Goal: Complete application form: Complete application form

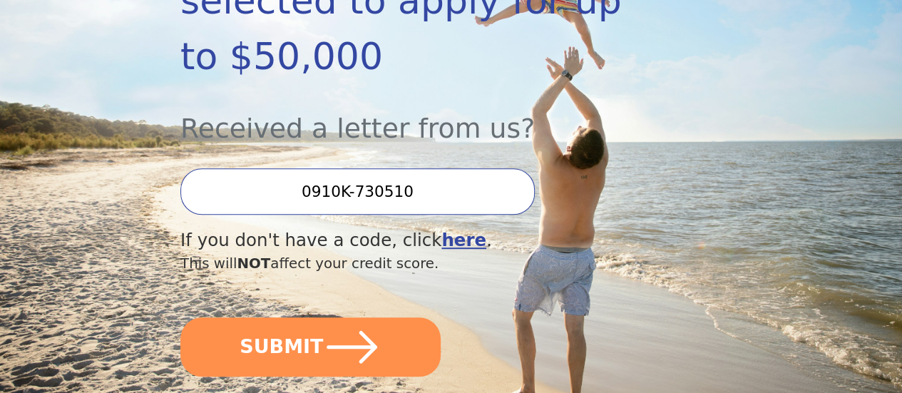
scroll to position [428, 0]
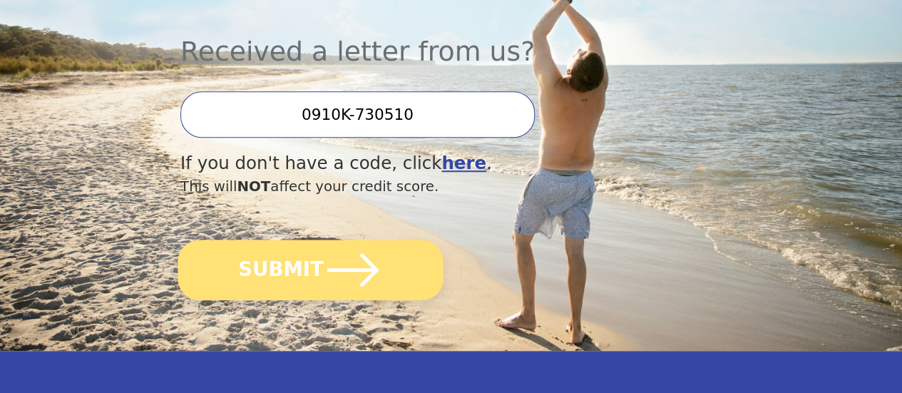
click at [358, 279] on icon "submit" at bounding box center [353, 269] width 59 height 59
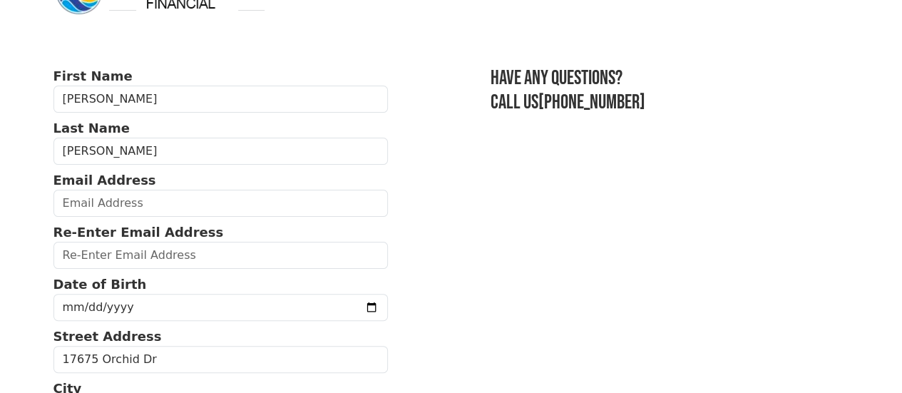
scroll to position [71, 0]
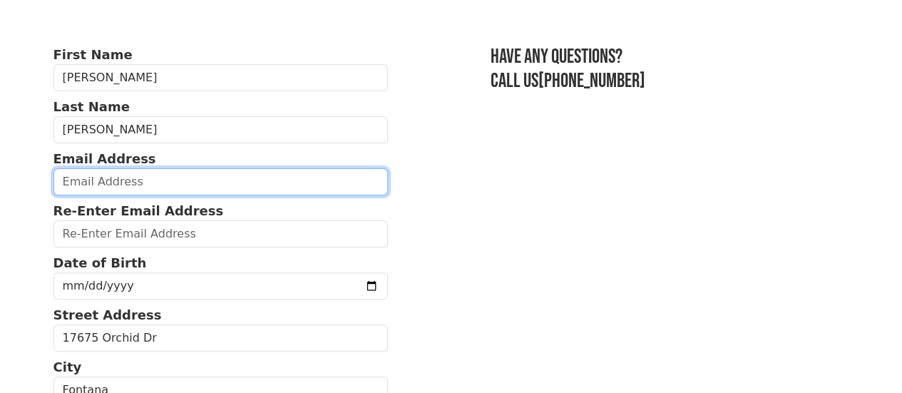
click at [124, 181] on input "email" at bounding box center [220, 181] width 335 height 27
type input "[EMAIL_ADDRESS][DOMAIN_NAME]"
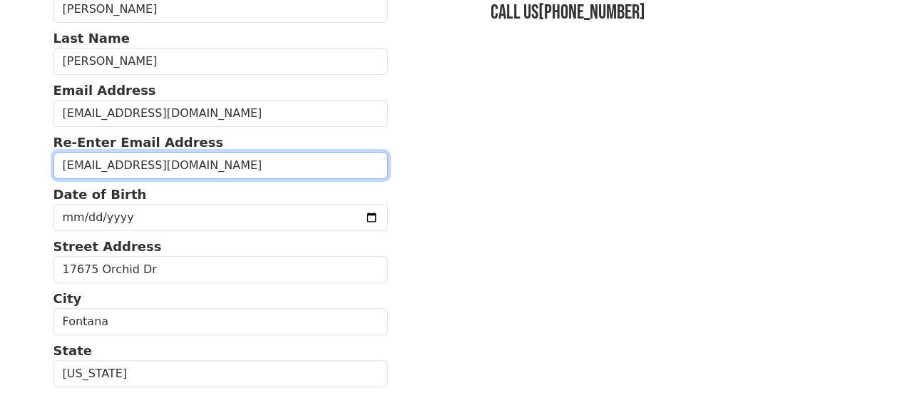
scroll to position [143, 0]
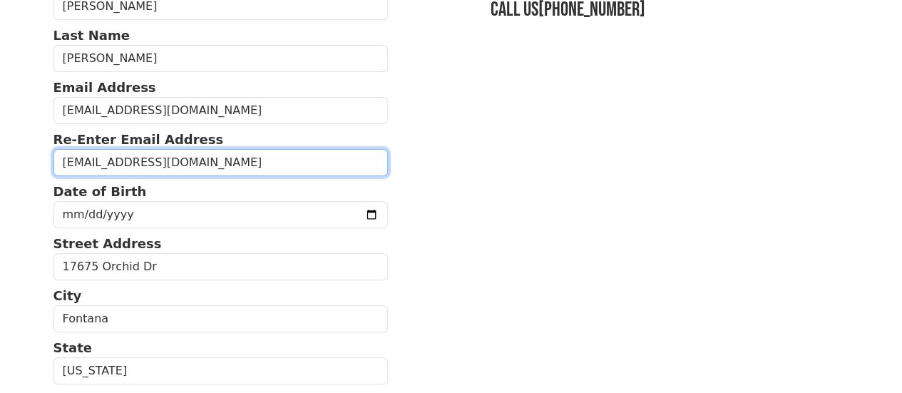
type input "[EMAIL_ADDRESS][DOMAIN_NAME]"
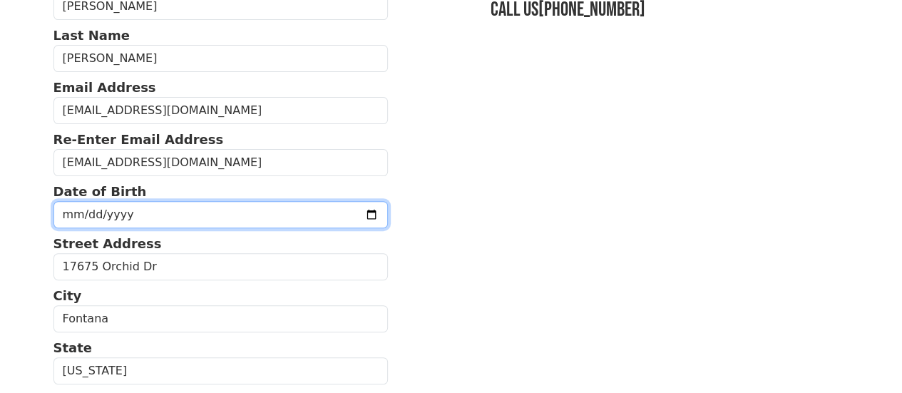
click at [113, 221] on input "date" at bounding box center [220, 214] width 335 height 27
click at [78, 221] on input "date" at bounding box center [220, 214] width 335 height 27
type input "[DATE]"
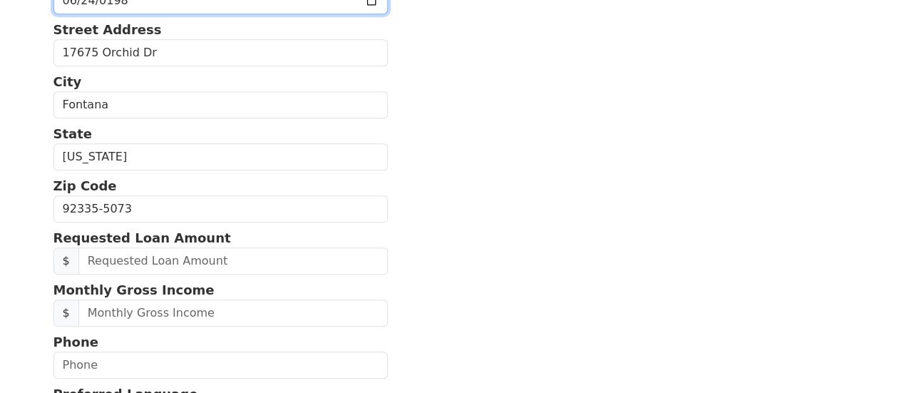
scroll to position [428, 0]
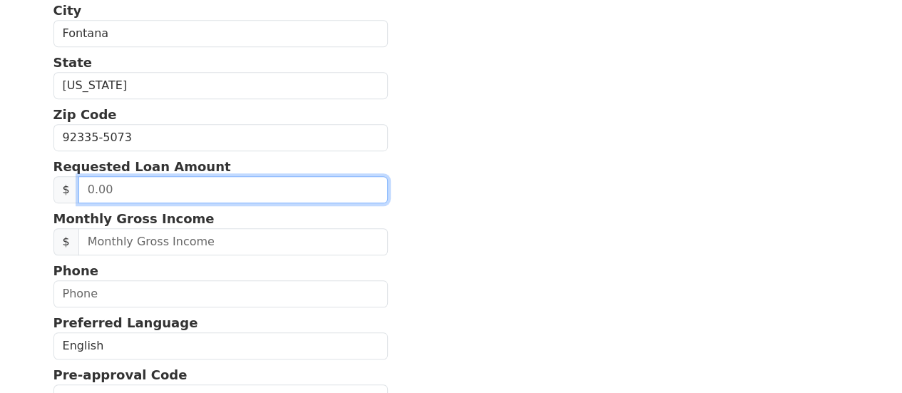
click at [158, 203] on input "text" at bounding box center [233, 189] width 310 height 27
type input "40,000.00"
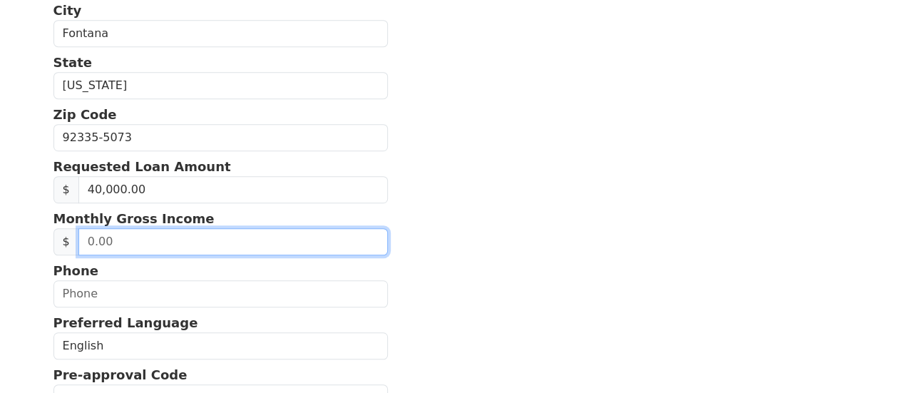
click at [128, 255] on input "text" at bounding box center [233, 241] width 310 height 27
type input "104,000.00"
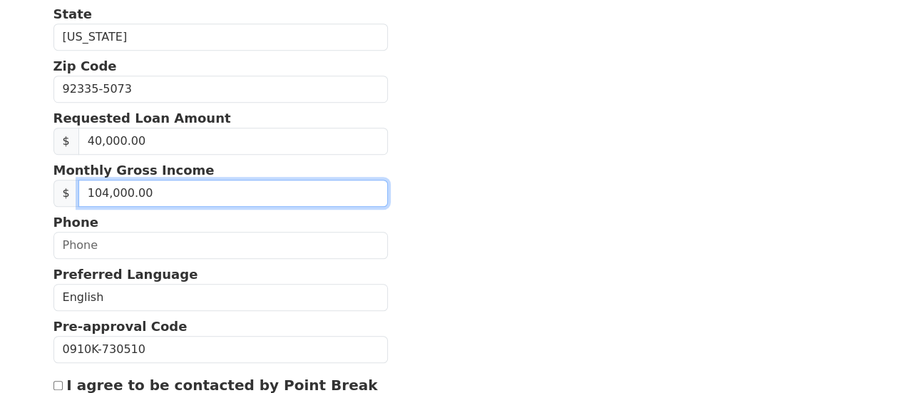
scroll to position [499, 0]
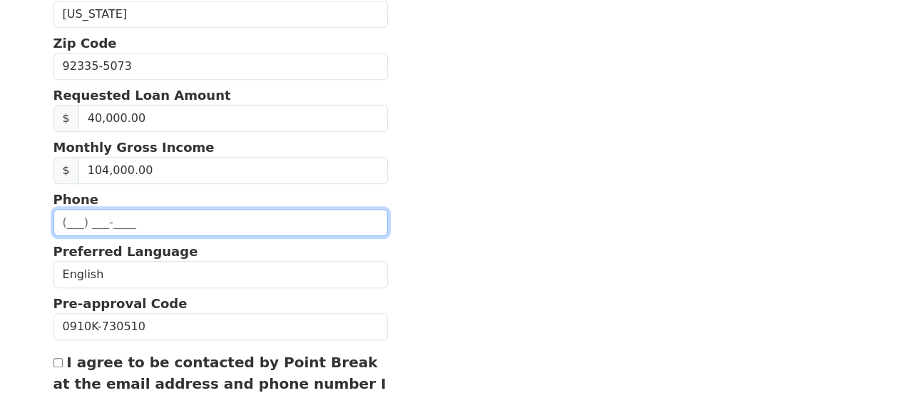
click at [98, 236] on input "text" at bounding box center [220, 222] width 335 height 27
type input "[PHONE_NUMBER]"
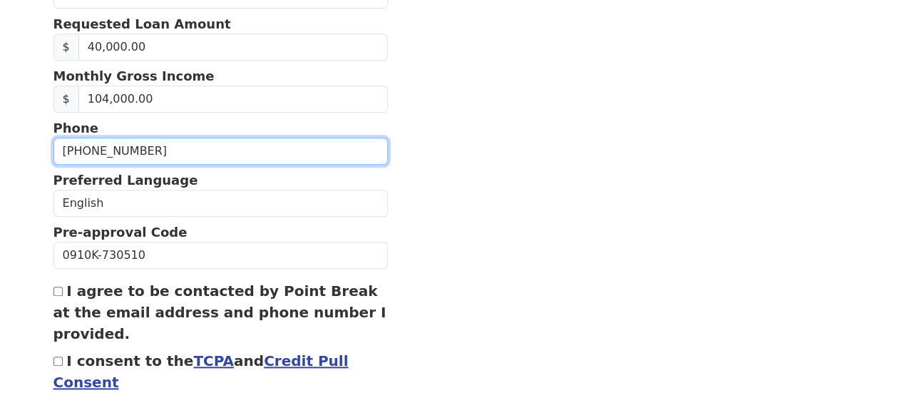
scroll to position [642, 0]
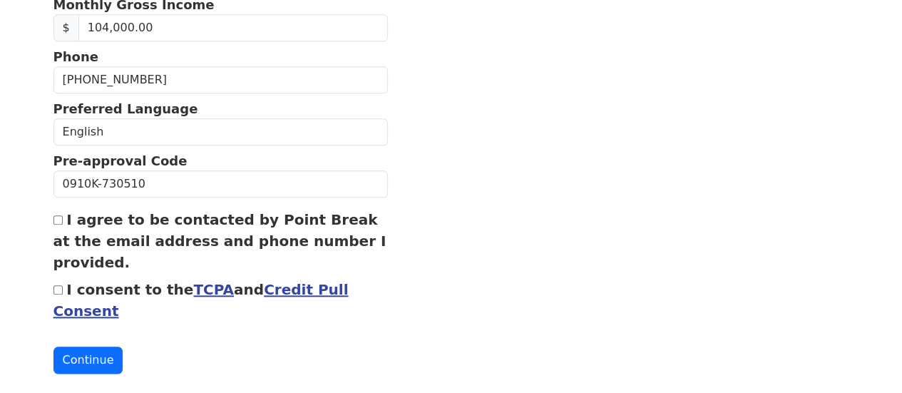
click at [56, 225] on input "I agree to be contacted by Point Break at the email address and phone number I …" at bounding box center [57, 219] width 9 height 9
checkbox input "true"
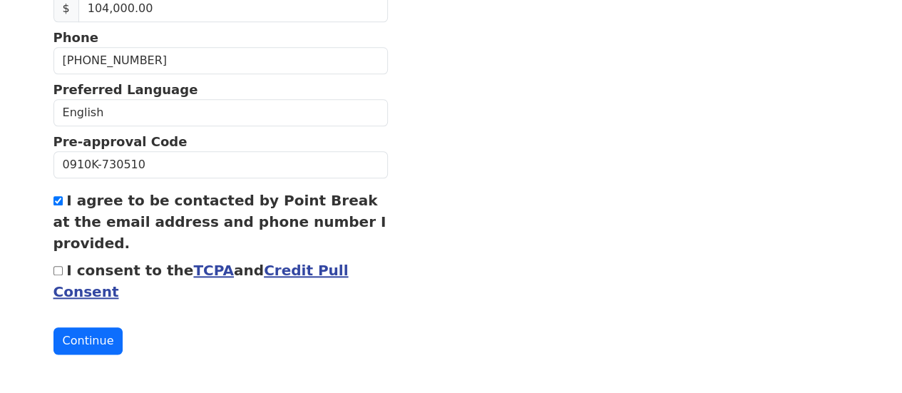
scroll to position [690, 0]
click at [58, 266] on input "I consent to the TCPA and Credit Pull Consent" at bounding box center [57, 270] width 9 height 9
checkbox input "true"
click at [94, 337] on button "Continue" at bounding box center [88, 340] width 70 height 27
